Goal: Task Accomplishment & Management: Manage account settings

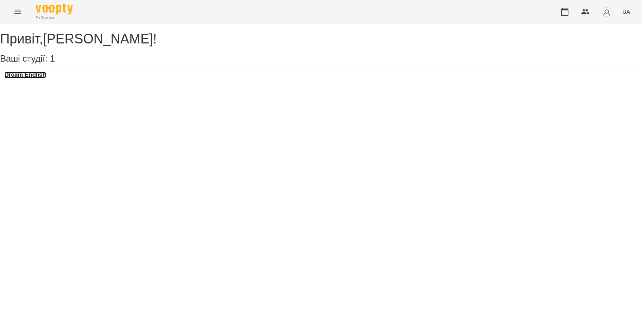
click at [39, 78] on h3 "Dream English" at bounding box center [25, 75] width 42 height 7
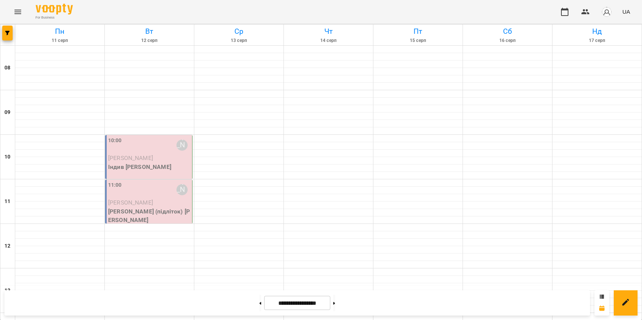
scroll to position [186, 0]
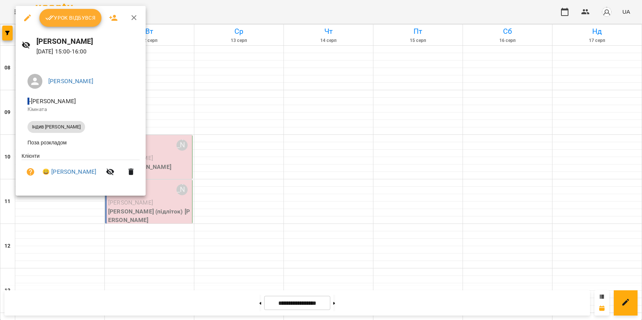
click at [79, 17] on span "Урок відбувся" at bounding box center [70, 17] width 51 height 9
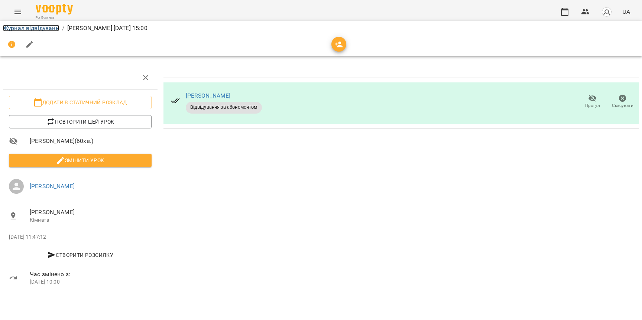
click at [43, 26] on link "Журнал відвідувань" at bounding box center [31, 28] width 56 height 7
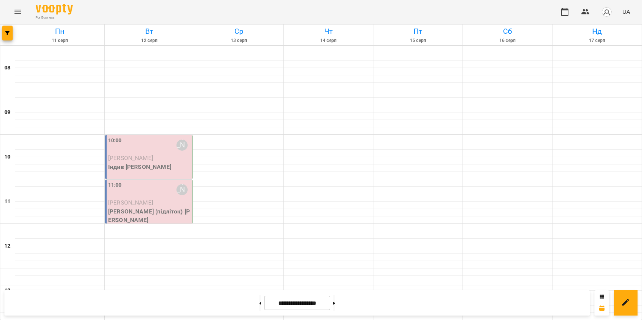
click at [133, 150] on div "10:00 [PERSON_NAME]" at bounding box center [149, 145] width 82 height 17
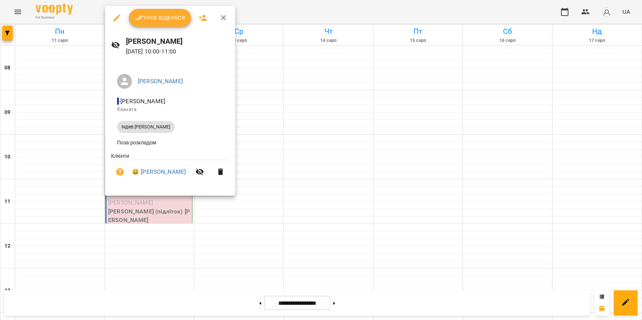
click at [170, 20] on span "Урок відбувся" at bounding box center [160, 17] width 51 height 9
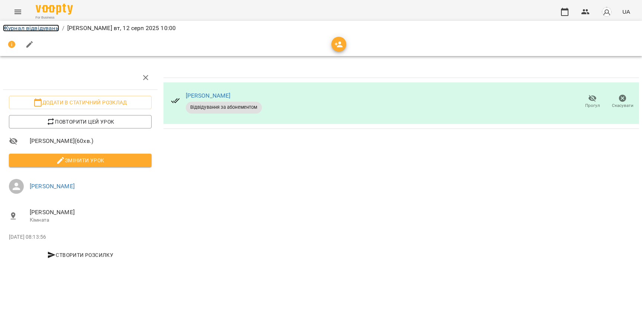
click at [45, 30] on link "Журнал відвідувань" at bounding box center [31, 28] width 56 height 7
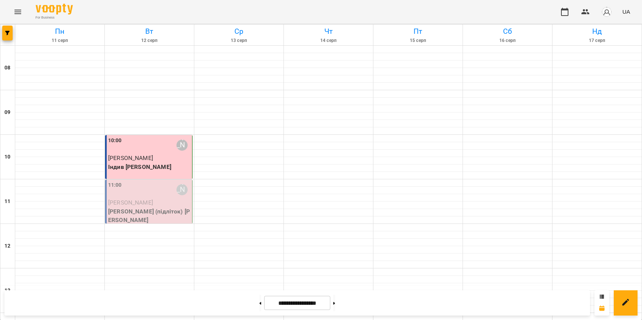
click at [140, 194] on div "11:00 [PERSON_NAME]" at bounding box center [149, 189] width 82 height 17
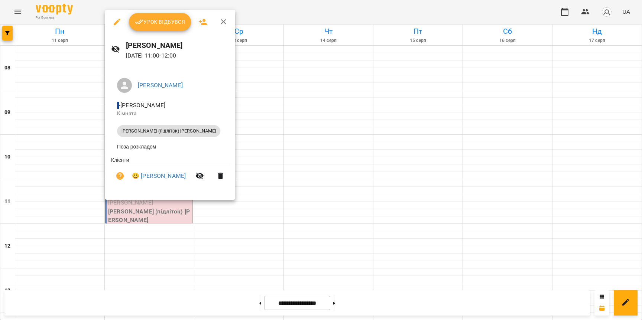
click at [153, 23] on span "Урок відбувся" at bounding box center [160, 21] width 51 height 9
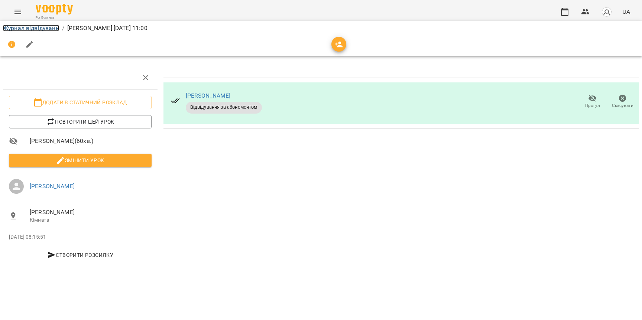
click at [45, 30] on link "Журнал відвідувань" at bounding box center [31, 28] width 56 height 7
